Goal: Information Seeking & Learning: Understand process/instructions

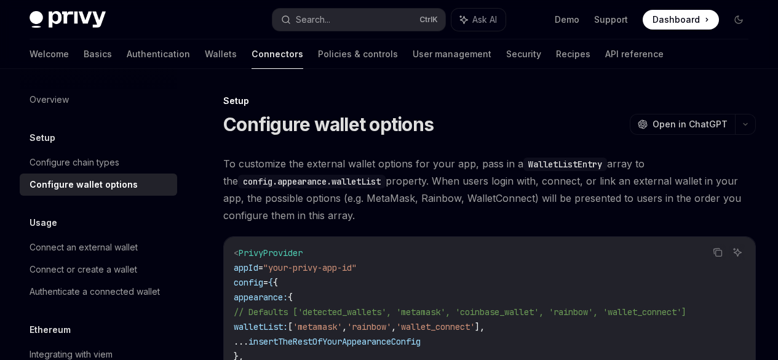
scroll to position [2137, 0]
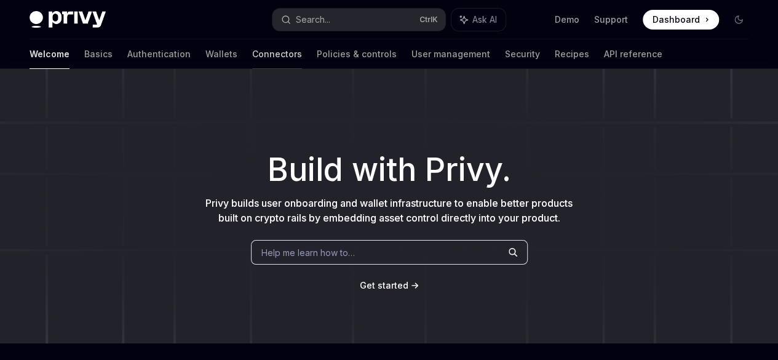
click at [252, 58] on link "Connectors" at bounding box center [277, 54] width 50 height 30
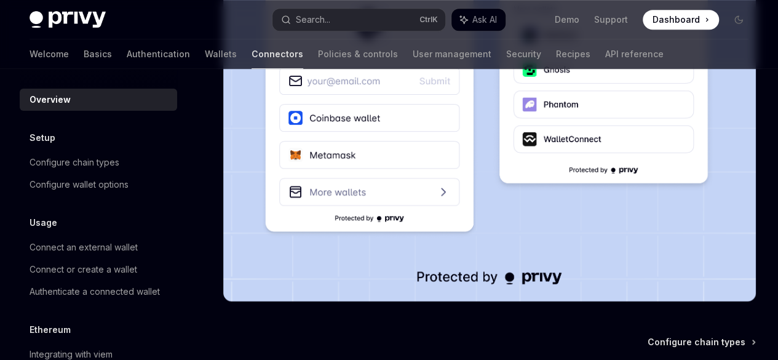
scroll to position [372, 0]
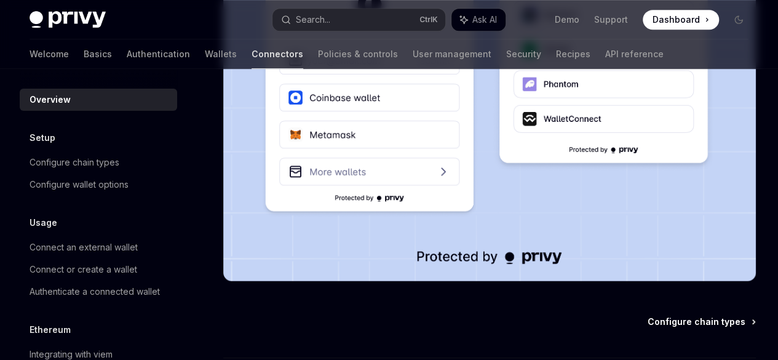
click at [648, 316] on span "Configure chain types" at bounding box center [697, 322] width 98 height 12
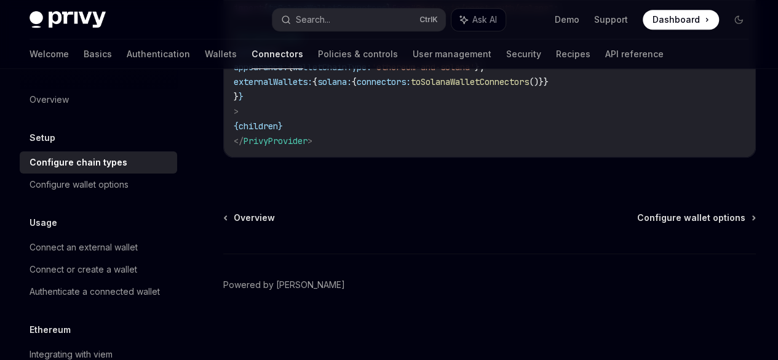
scroll to position [464, 0]
click at [637, 224] on span "Configure wallet options" at bounding box center [691, 218] width 108 height 12
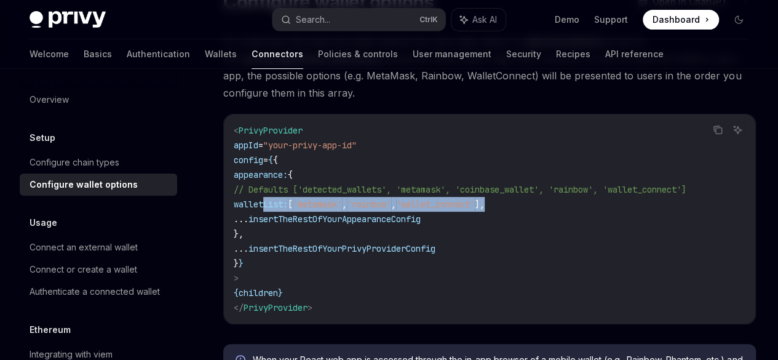
scroll to position [0, 231]
drag, startPoint x: 242, startPoint y: 261, endPoint x: 483, endPoint y: 265, distance: 241.2
click at [483, 265] on code "< PrivyProvider appId = "your-privy-app-id" config = { { appearance: { // Defau…" at bounding box center [490, 219] width 512 height 192
copy span "walletList: [ 'metamask' , 'rainbow' , 'wallet_connect' ],"
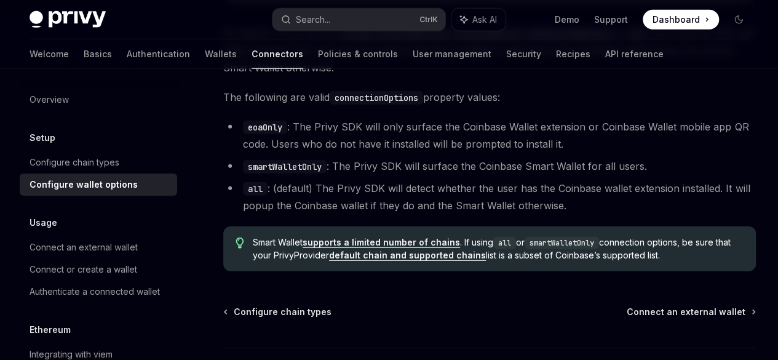
scroll to position [1731, 0]
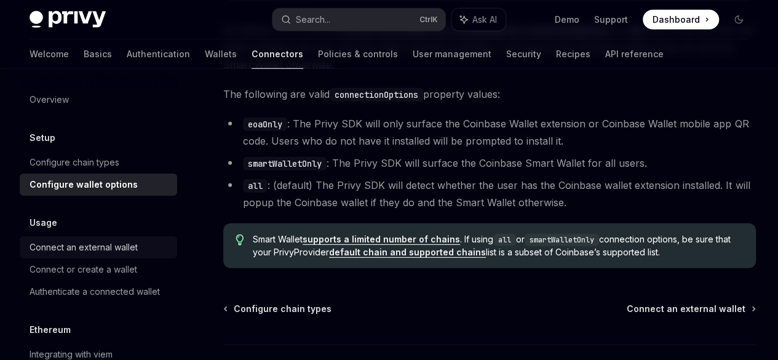
click at [126, 257] on link "Connect an external wallet" at bounding box center [99, 247] width 158 height 22
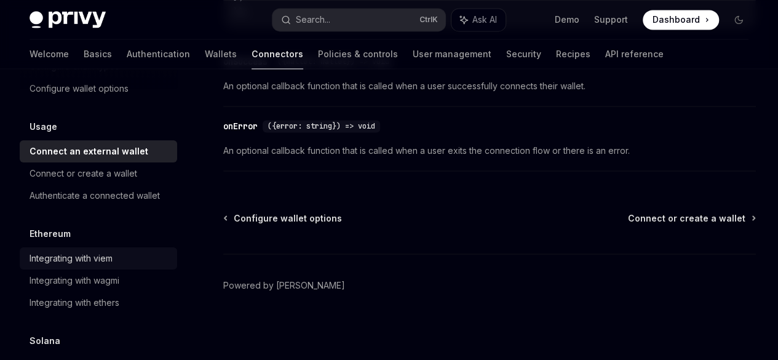
scroll to position [105, 0]
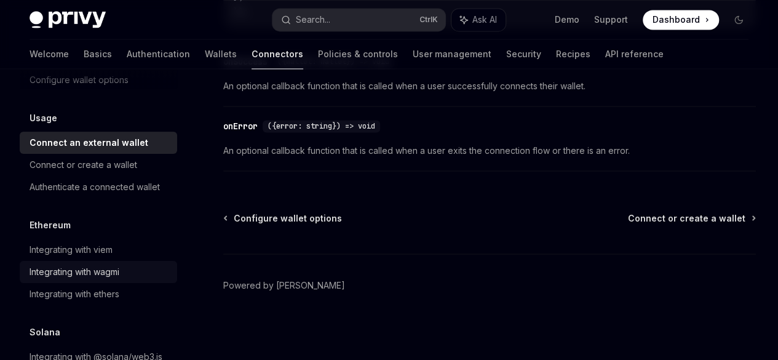
click at [94, 276] on div "Integrating with wagmi" at bounding box center [75, 272] width 90 height 15
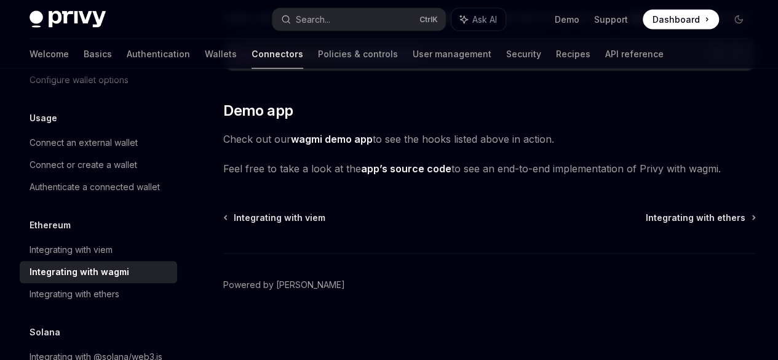
scroll to position [4048, 0]
click at [362, 146] on link "wagmi demo app" at bounding box center [332, 139] width 82 height 13
click at [116, 240] on link "Integrating with viem" at bounding box center [99, 250] width 158 height 22
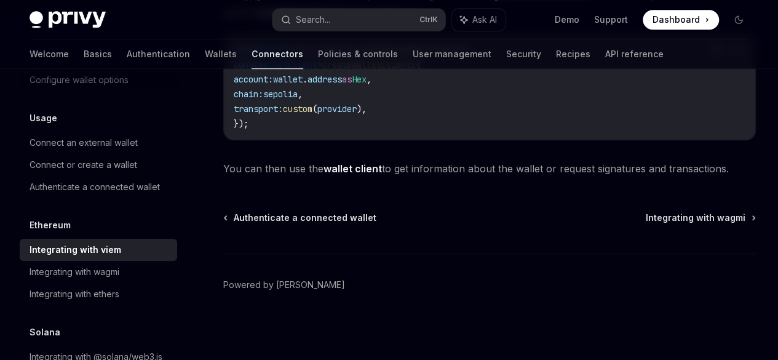
scroll to position [502, 0]
click at [89, 282] on link "Integrating with wagmi" at bounding box center [99, 272] width 158 height 22
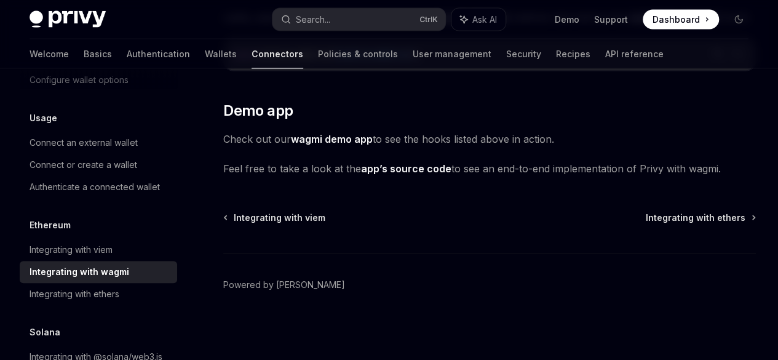
scroll to position [4118, 0]
click at [421, 162] on link "app’s source code" at bounding box center [406, 168] width 90 height 13
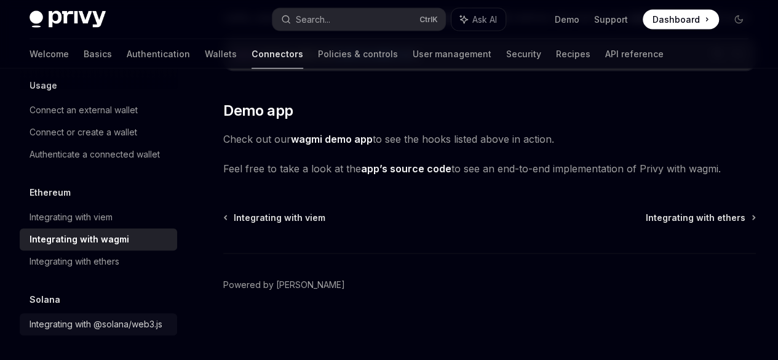
click at [69, 317] on div "Integrating with @solana/web3.js" at bounding box center [96, 324] width 133 height 15
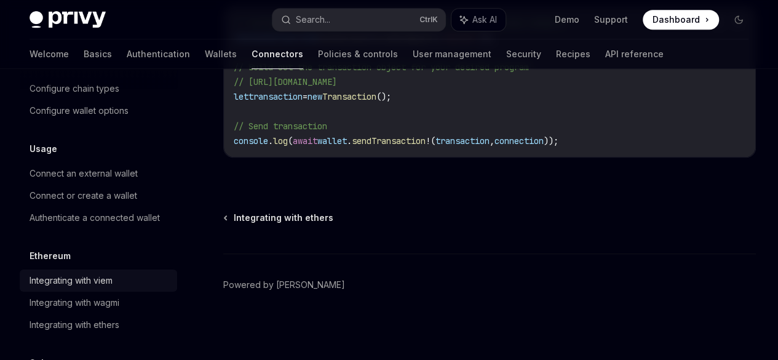
scroll to position [71, 0]
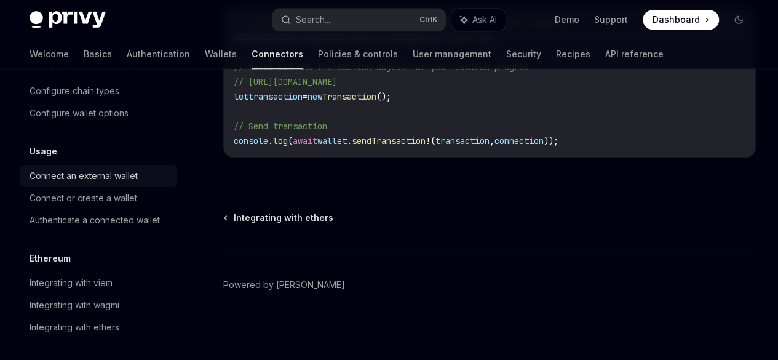
click at [133, 173] on div "Connect an external wallet" at bounding box center [84, 176] width 108 height 15
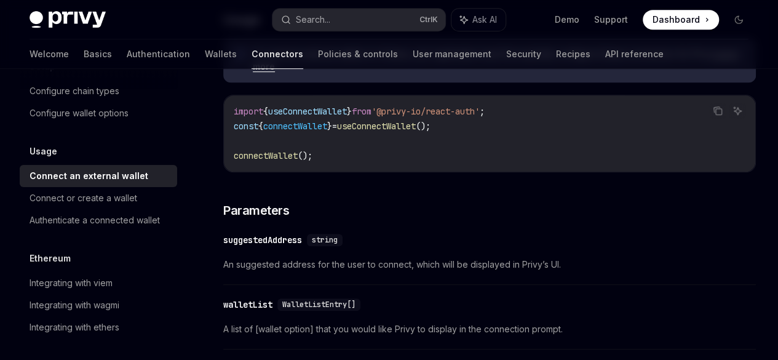
scroll to position [357, 0]
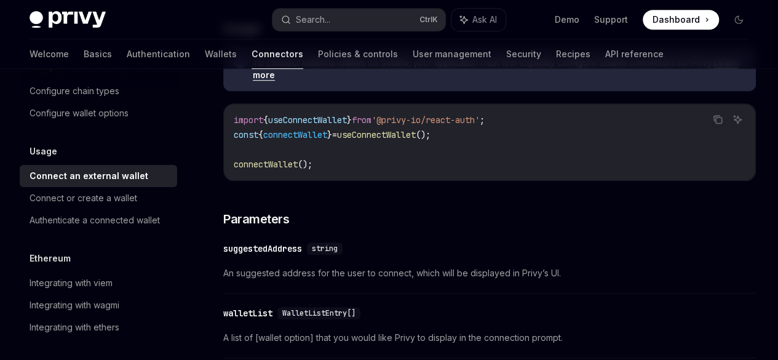
click at [480, 81] on link "Learn more" at bounding box center [496, 68] width 486 height 23
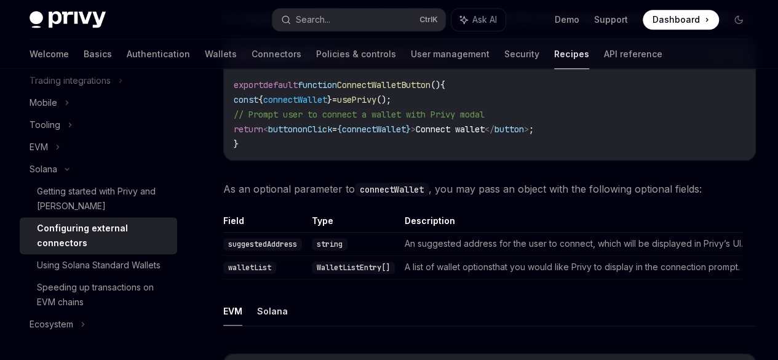
scroll to position [588, 0]
click at [689, 15] on span "Dashboard" at bounding box center [676, 20] width 47 height 12
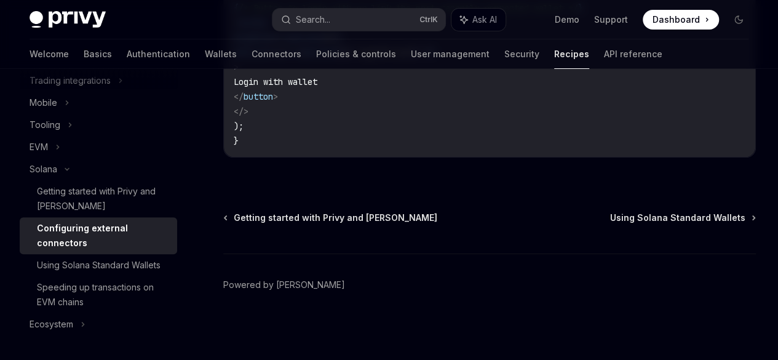
scroll to position [2777, 0]
click at [266, 214] on span "Getting started with Privy and Solana" at bounding box center [336, 218] width 204 height 12
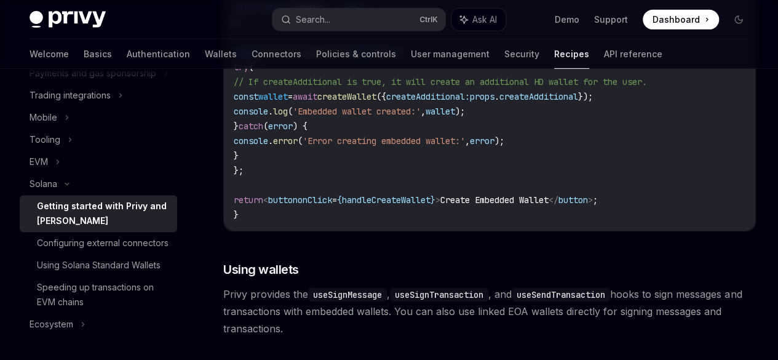
scroll to position [1917, 0]
click at [127, 236] on div "Configuring external connectors" at bounding box center [103, 243] width 132 height 15
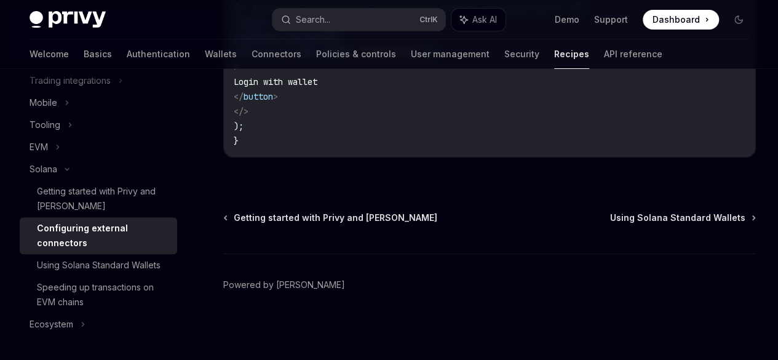
scroll to position [2777, 0]
click at [610, 224] on span "Using Solana Standard Wallets" at bounding box center [677, 218] width 135 height 12
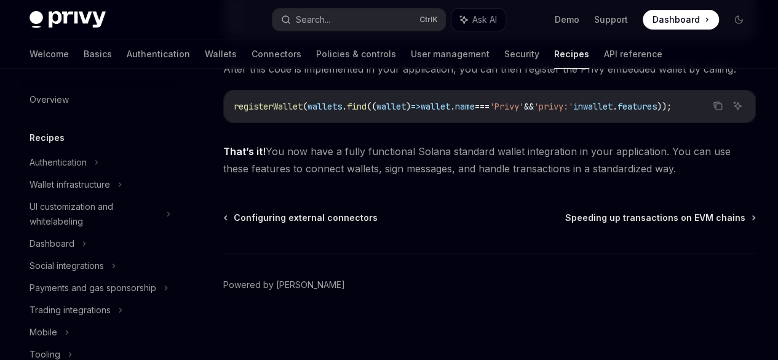
scroll to position [2301, 0]
click at [252, 50] on link "Connectors" at bounding box center [277, 54] width 50 height 30
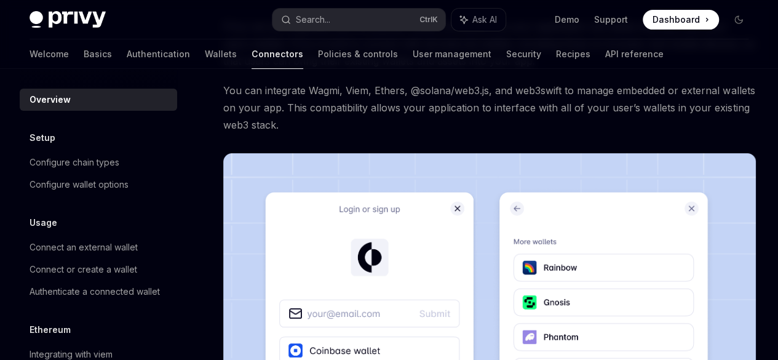
scroll to position [92, 0]
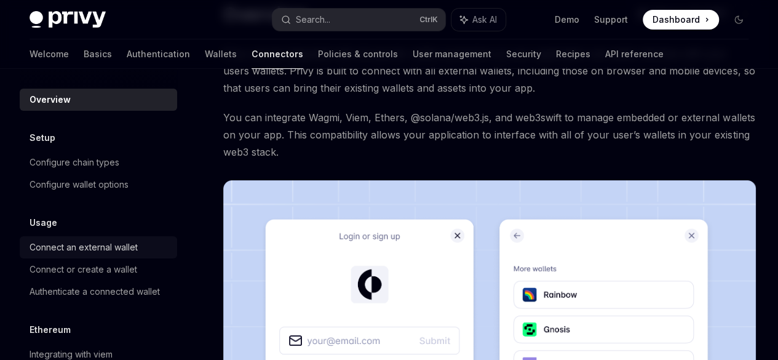
click at [122, 254] on div "Connect an external wallet" at bounding box center [84, 247] width 108 height 15
type textarea "*"
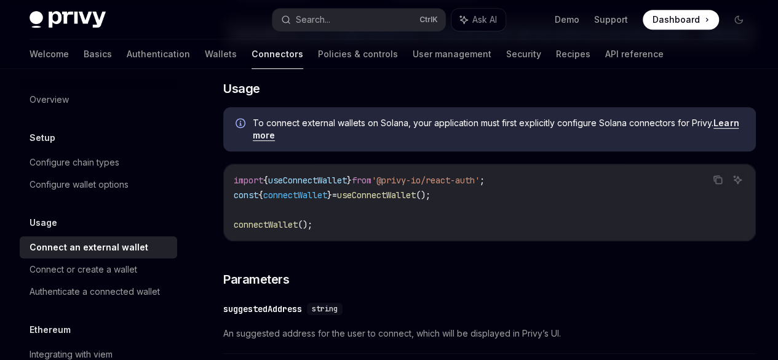
scroll to position [298, 0]
